Goal: Transaction & Acquisition: Purchase product/service

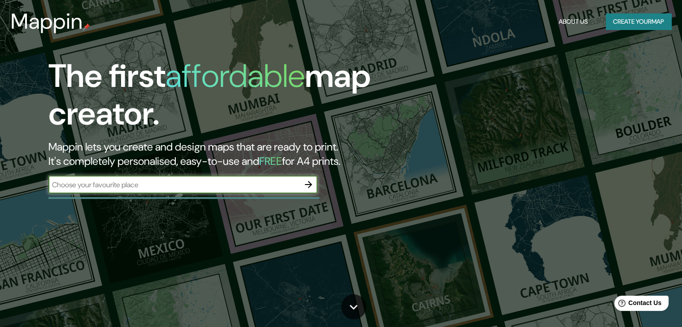
click at [626, 22] on button "Create your map" at bounding box center [637, 21] width 65 height 17
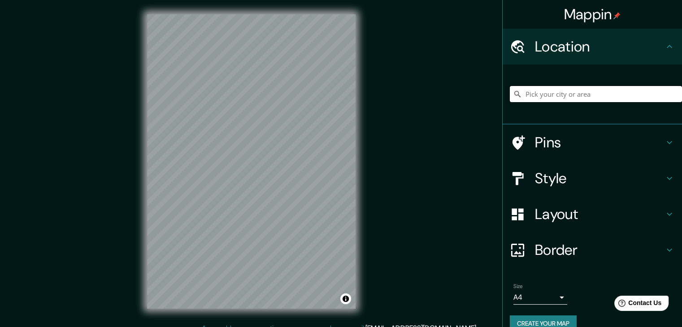
click at [558, 92] on input "Pick your city or area" at bounding box center [595, 94] width 172 height 16
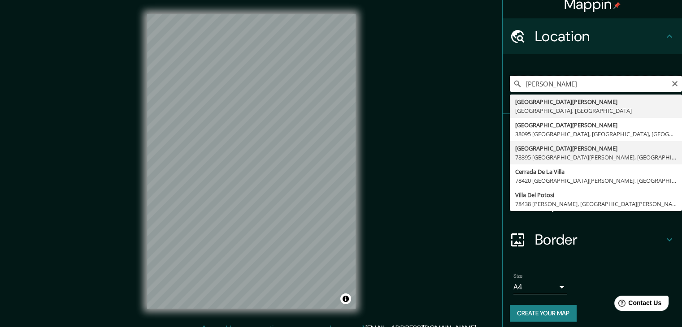
scroll to position [15, 0]
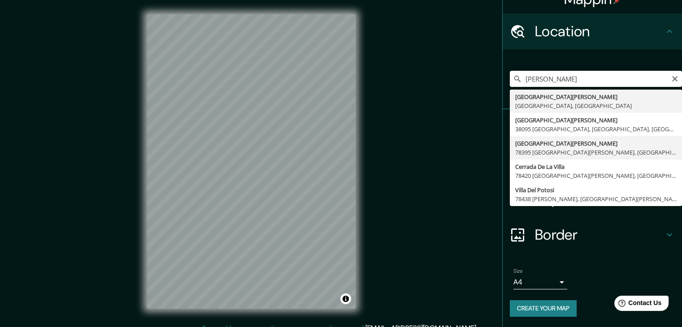
type input "Avenida Villa De Pozos, 78395 San Luis Potosí, San Luis Potosí, México"
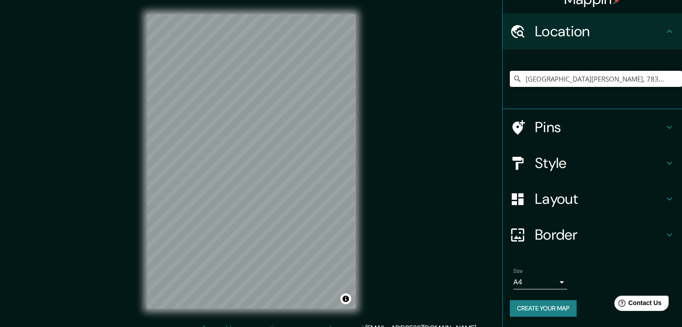
scroll to position [0, 0]
drag, startPoint x: 274, startPoint y: 196, endPoint x: 168, endPoint y: 117, distance: 132.5
click at [168, 117] on div at bounding box center [166, 114] width 7 height 7
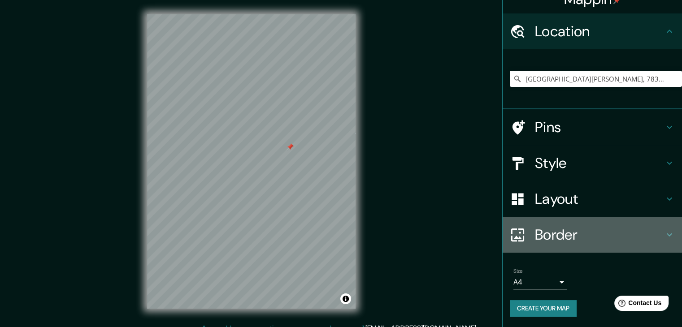
click at [572, 232] on h4 "Border" at bounding box center [599, 235] width 129 height 18
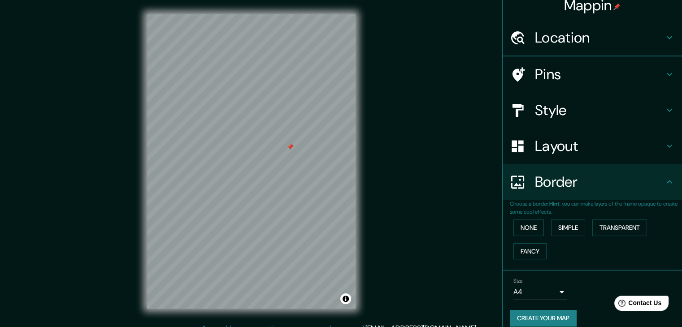
scroll to position [15, 0]
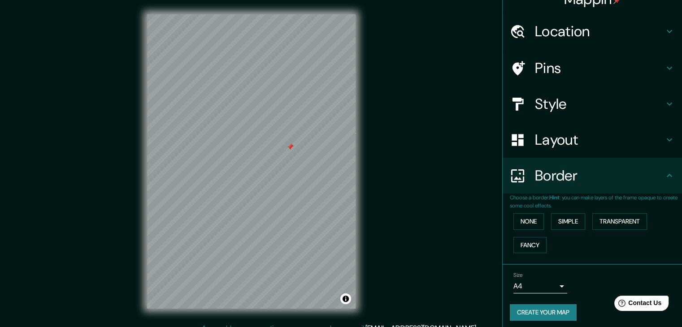
click at [606, 172] on h4 "Border" at bounding box center [599, 176] width 129 height 18
click at [664, 135] on icon at bounding box center [669, 139] width 11 height 11
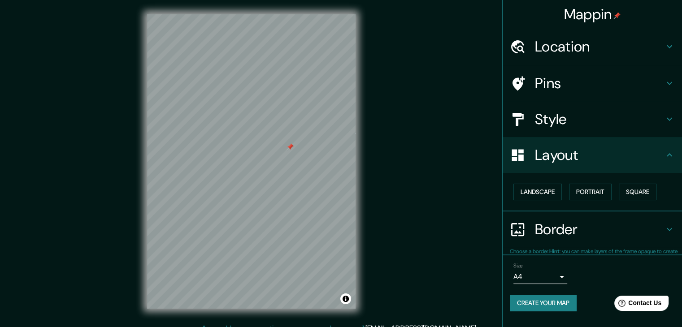
scroll to position [0, 0]
click at [636, 189] on button "Square" at bounding box center [637, 192] width 38 height 17
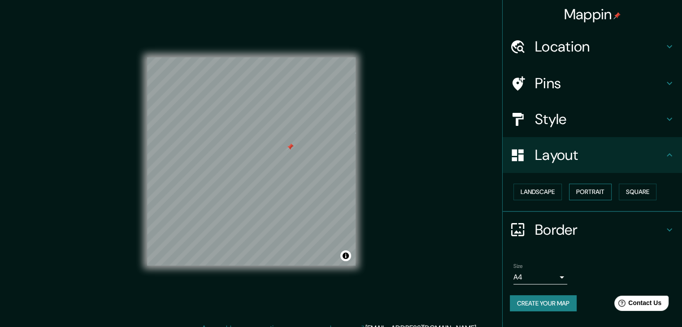
click at [599, 192] on button "Portrait" at bounding box center [590, 192] width 43 height 17
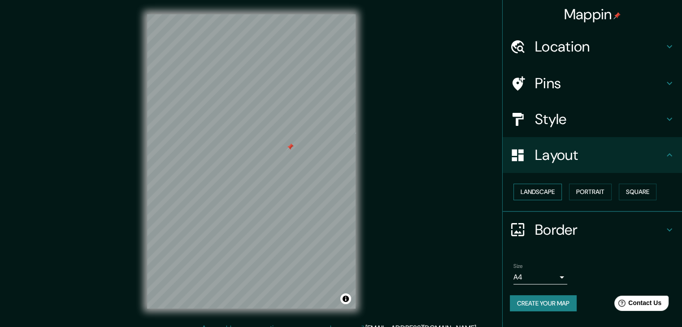
click at [532, 191] on button "Landscape" at bounding box center [537, 192] width 48 height 17
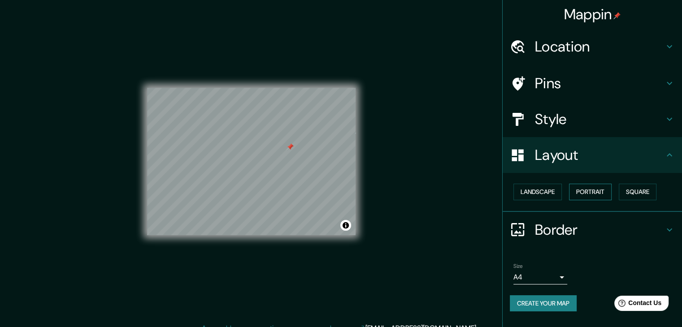
click at [598, 195] on button "Portrait" at bounding box center [590, 192] width 43 height 17
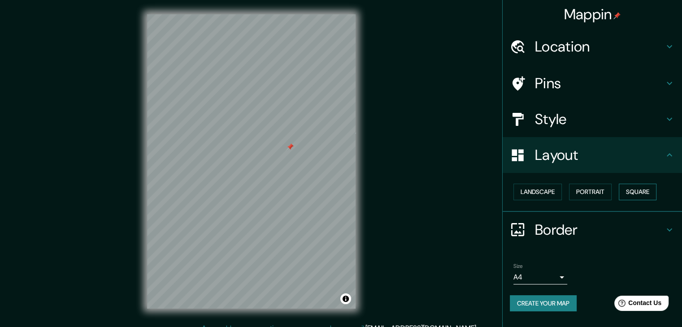
click at [632, 193] on button "Square" at bounding box center [637, 192] width 38 height 17
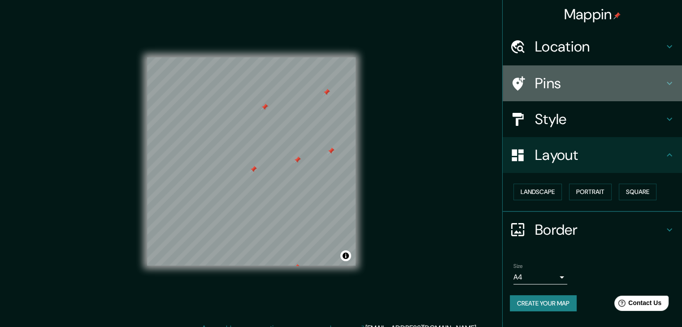
click at [608, 74] on h4 "Pins" at bounding box center [599, 83] width 129 height 18
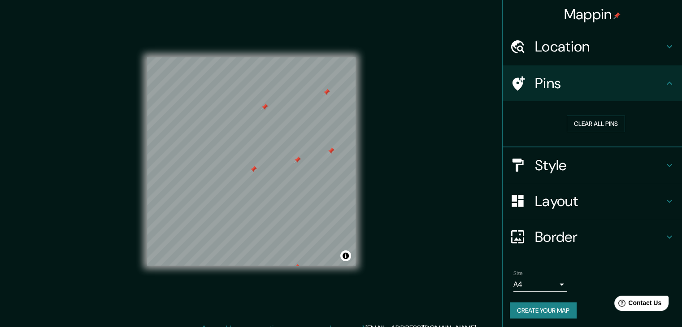
click at [609, 76] on h4 "Pins" at bounding box center [599, 83] width 129 height 18
click at [616, 52] on h4 "Location" at bounding box center [599, 47] width 129 height 18
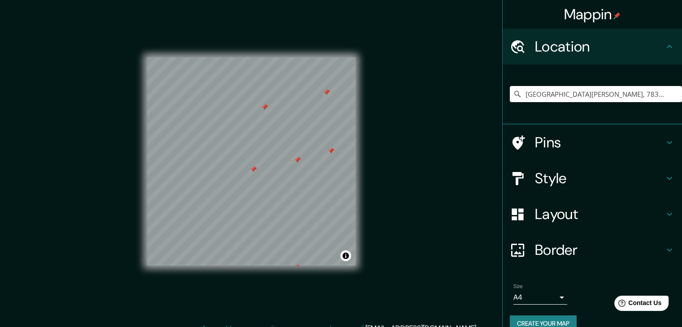
click at [616, 52] on h4 "Location" at bounding box center [599, 47] width 129 height 18
click at [561, 250] on h4 "Border" at bounding box center [599, 250] width 129 height 18
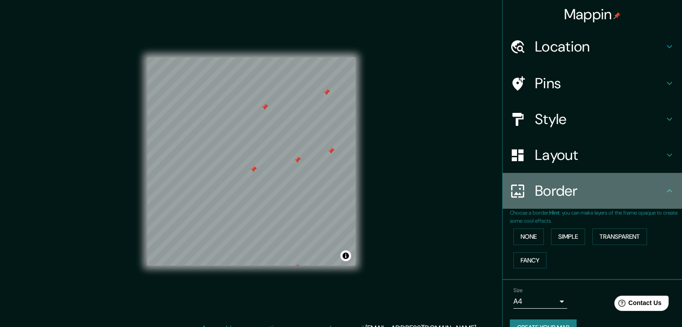
click at [591, 192] on h4 "Border" at bounding box center [599, 191] width 129 height 18
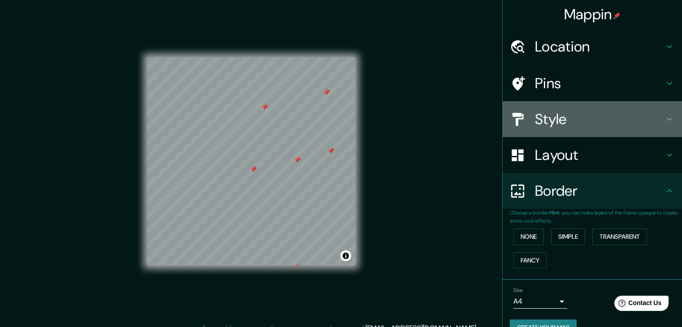
click at [592, 115] on h4 "Style" at bounding box center [599, 119] width 129 height 18
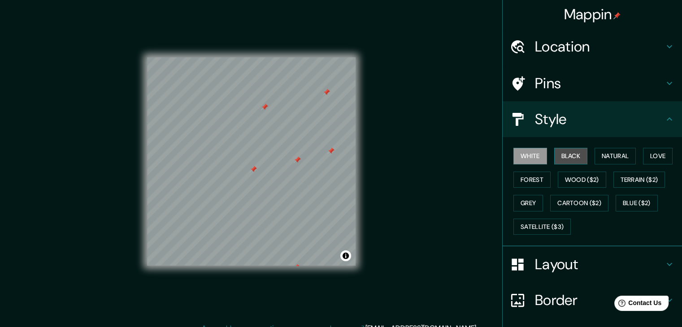
click at [571, 152] on button "Black" at bounding box center [571, 156] width 34 height 17
click at [513, 158] on button "White" at bounding box center [530, 156] width 34 height 17
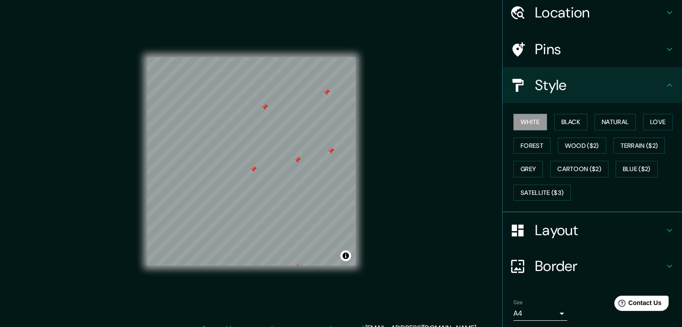
scroll to position [65, 0]
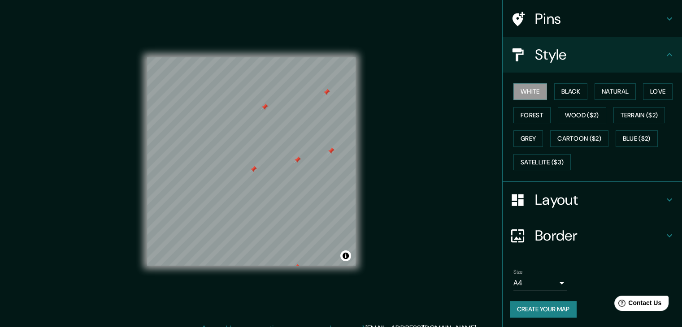
click at [537, 311] on button "Create your map" at bounding box center [542, 309] width 67 height 17
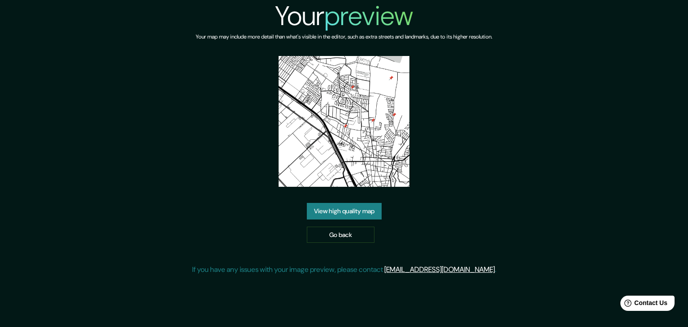
click at [353, 212] on link "View high quality map" at bounding box center [344, 211] width 75 height 17
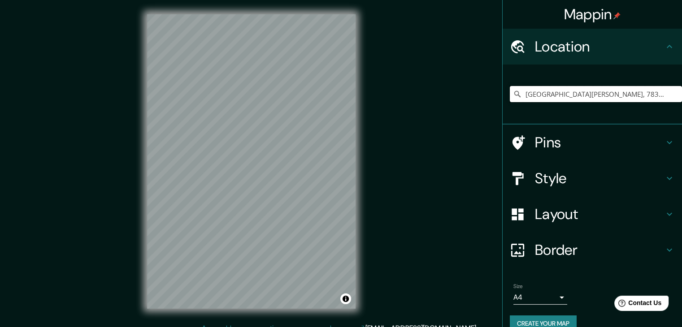
click at [620, 90] on input "Avenida Villa De Pozos, 78395 San Luis Potosí, San Luis Potosí, México" at bounding box center [595, 94] width 172 height 16
click at [660, 92] on input "Avenida Villa De Pozos, 78395 San Luis Potosí, San Luis Potosí, México" at bounding box center [595, 94] width 172 height 16
click at [645, 95] on input "Avenida Villa De Pozos, 78395 San Luis Potosí, San Luis Potosí, México" at bounding box center [595, 94] width 172 height 16
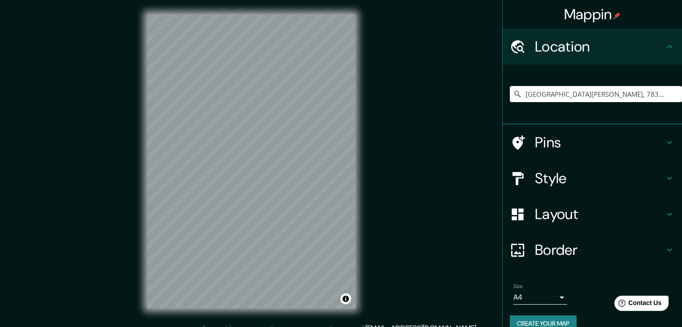
click at [645, 95] on input "Avenida Villa De Pozos, 78395 San Luis Potosí, San Luis Potosí, México" at bounding box center [595, 94] width 172 height 16
paste input "Avenida Villa De Pozos, 78395 San Luis Potosí, San Luis Potosí, México"
type input "Avenida Villa De Pozos, 78395 San Luis Potosí, San Luis Potosí, México"
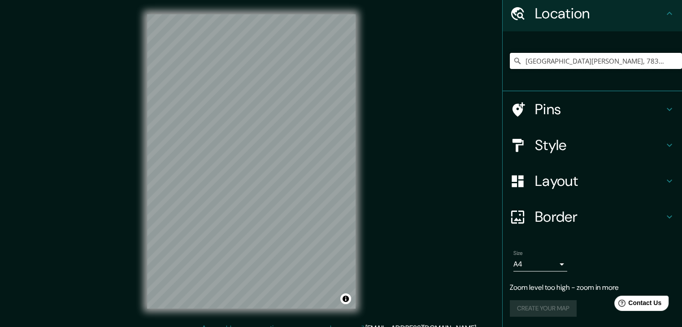
scroll to position [15, 0]
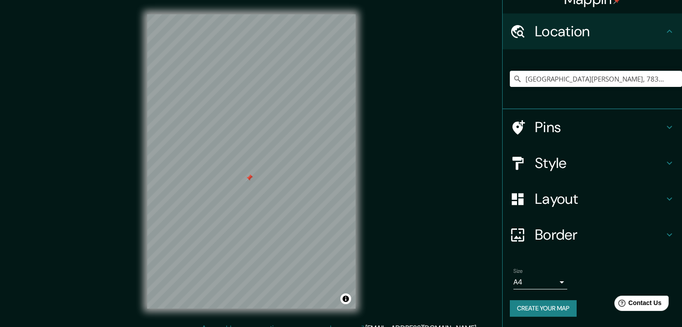
click at [246, 14] on div at bounding box center [251, 14] width 208 height 0
click at [564, 228] on h4 "Border" at bounding box center [599, 235] width 129 height 18
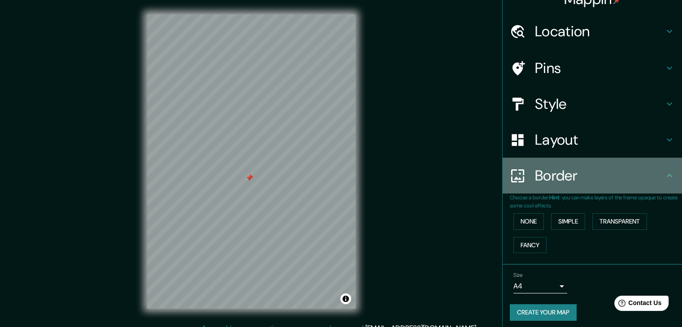
click at [578, 168] on h4 "Border" at bounding box center [599, 176] width 129 height 18
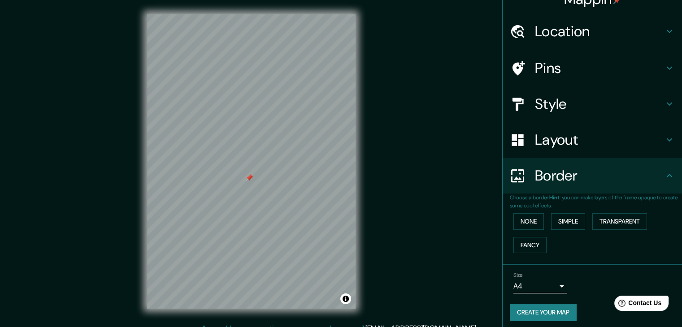
click at [585, 97] on h4 "Style" at bounding box center [599, 104] width 129 height 18
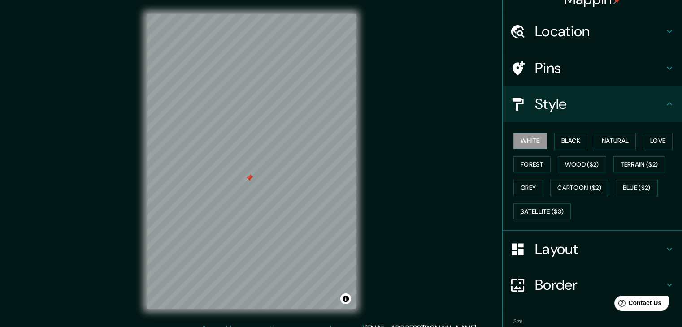
click at [585, 97] on h4 "Style" at bounding box center [599, 104] width 129 height 18
click at [608, 66] on h4 "Pins" at bounding box center [599, 68] width 129 height 18
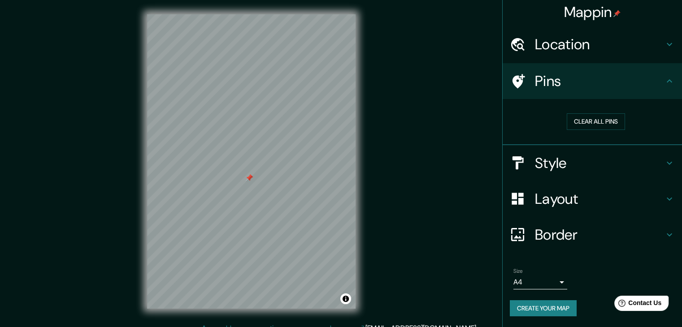
scroll to position [2, 0]
click at [590, 121] on button "Clear all pins" at bounding box center [595, 122] width 58 height 17
click at [612, 84] on h4 "Pins" at bounding box center [599, 82] width 129 height 18
click at [562, 236] on h4 "Border" at bounding box center [599, 235] width 129 height 18
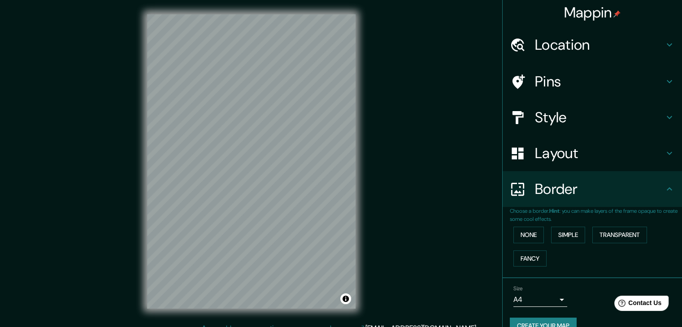
click at [566, 165] on div "Layout" at bounding box center [591, 153] width 179 height 36
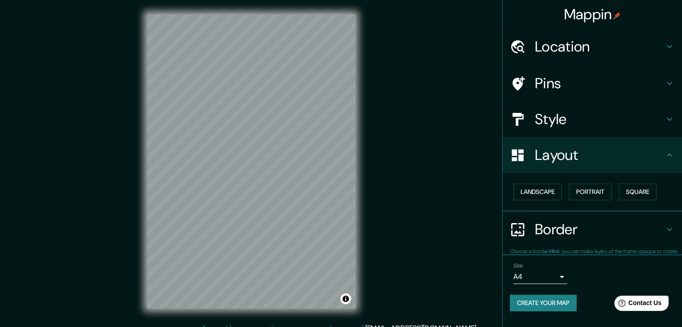
scroll to position [0, 0]
click at [626, 192] on button "Square" at bounding box center [637, 192] width 38 height 17
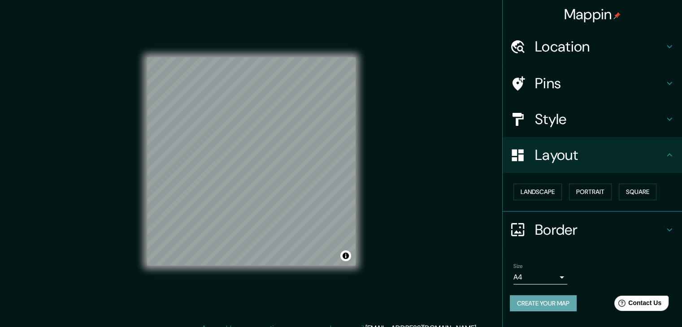
click at [536, 304] on button "Create your map" at bounding box center [542, 303] width 67 height 17
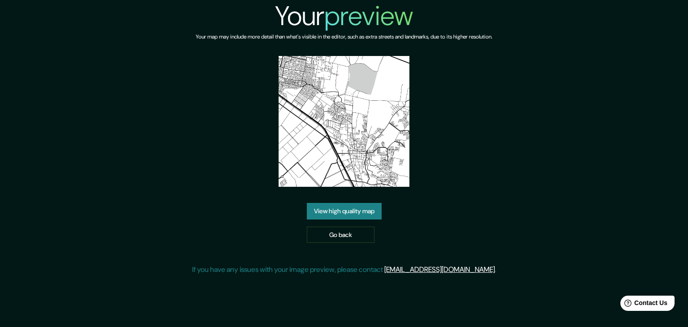
click at [343, 203] on link "View high quality map" at bounding box center [344, 211] width 75 height 17
